Goal: Check status: Check status

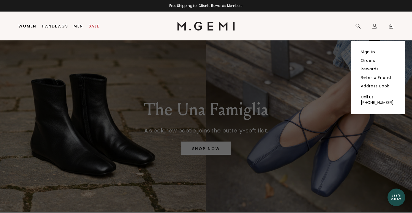
click at [369, 50] on link "Sign In" at bounding box center [368, 52] width 14 height 5
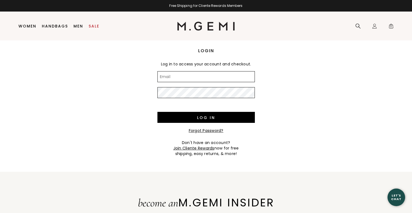
type input "[PERSON_NAME][EMAIL_ADDRESS][DOMAIN_NAME]"
click at [216, 74] on input "[PERSON_NAME][EMAIL_ADDRESS][DOMAIN_NAME]" at bounding box center [205, 76] width 97 height 11
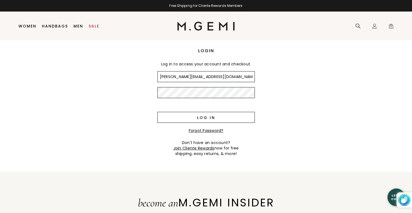
click at [203, 120] on input "Log in" at bounding box center [205, 117] width 97 height 11
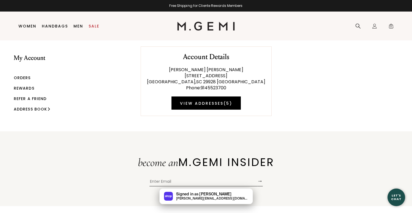
click at [19, 76] on link "Orders" at bounding box center [22, 78] width 17 height 6
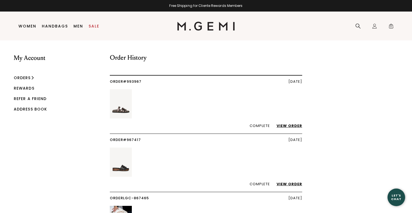
click at [290, 125] on link "View Order" at bounding box center [286, 125] width 31 height 5
